Goal: Find specific page/section: Find specific page/section

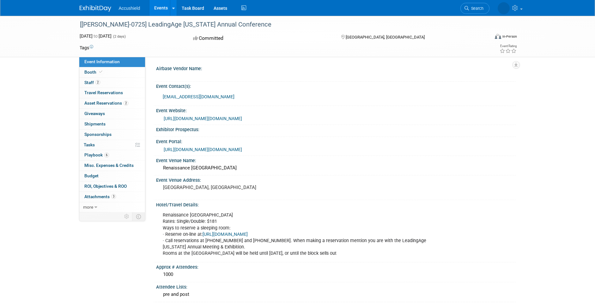
click at [160, 10] on link "Events" at bounding box center [160, 8] width 23 height 16
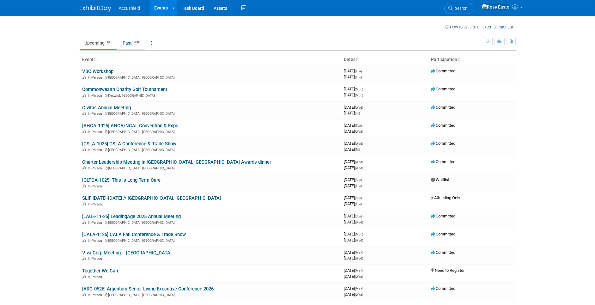
click at [130, 43] on link "Past 328" at bounding box center [131, 43] width 27 height 12
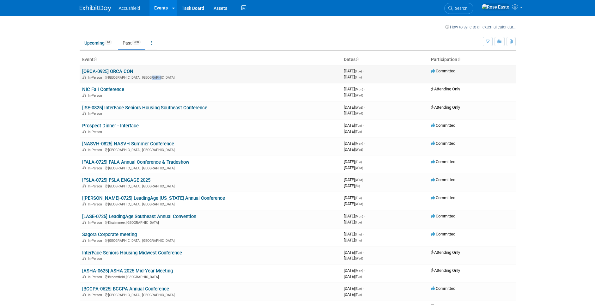
drag, startPoint x: 155, startPoint y: 78, endPoint x: 143, endPoint y: 77, distance: 12.0
click at [143, 77] on div "In-Person Niagara-on-the-Lake, Canada" at bounding box center [210, 77] width 256 height 5
